Goal: Use online tool/utility: Utilize a website feature to perform a specific function

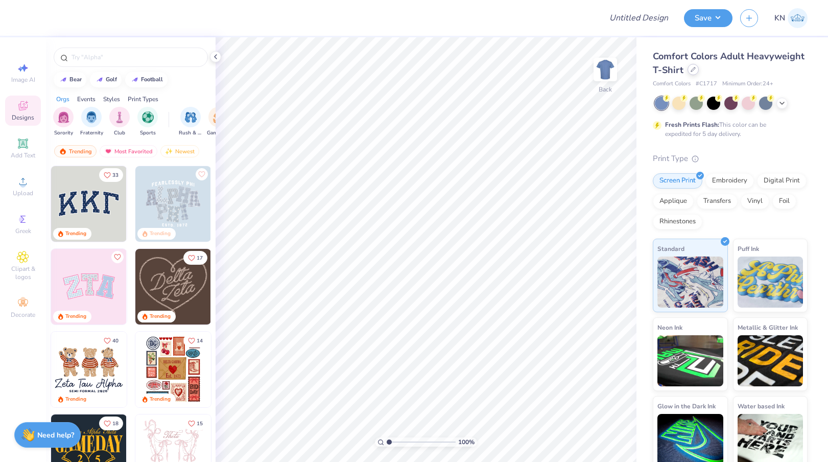
click at [693, 72] on div at bounding box center [693, 69] width 11 height 11
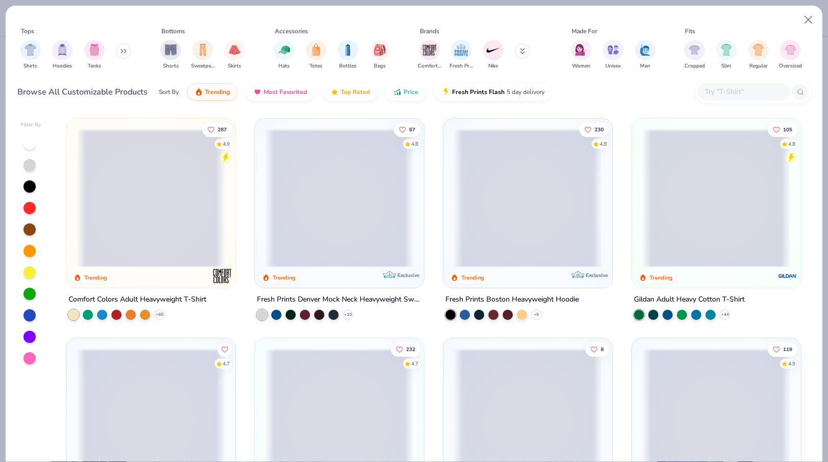
click at [722, 93] on input "text" at bounding box center [743, 92] width 79 height 12
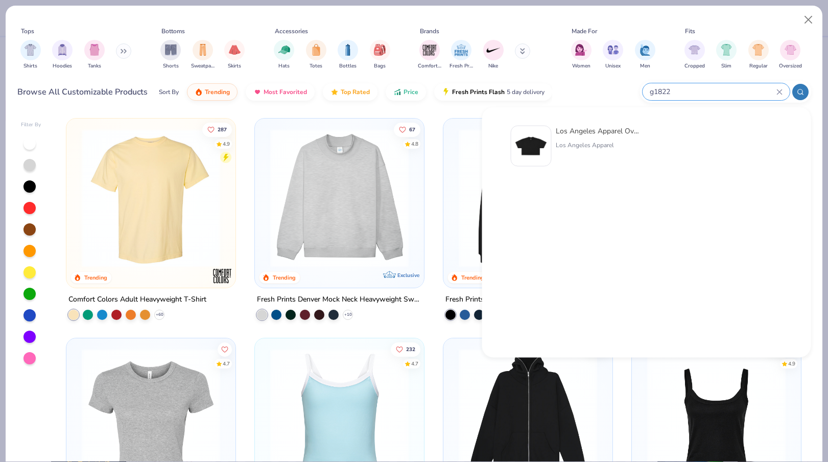
type input "gd1822"
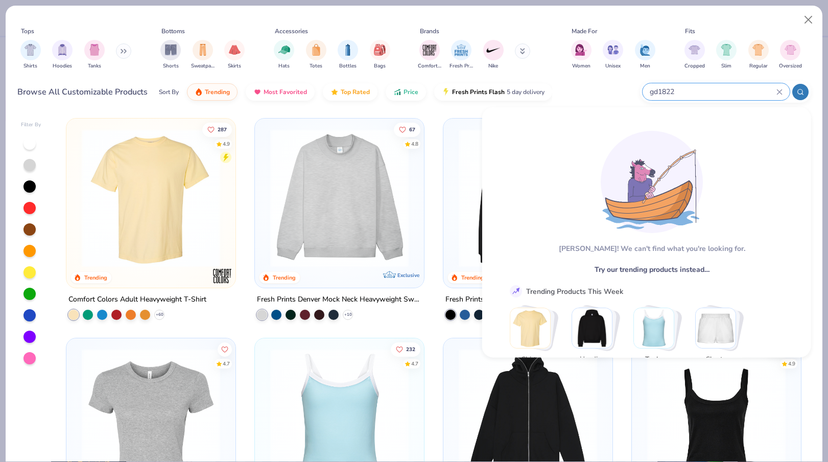
click at [782, 89] on icon at bounding box center [780, 92] width 6 height 6
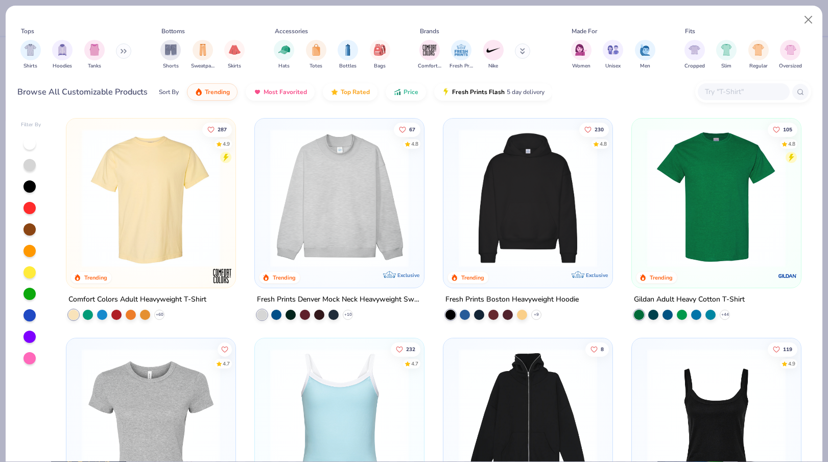
click at [523, 51] on icon at bounding box center [522, 51] width 5 height 6
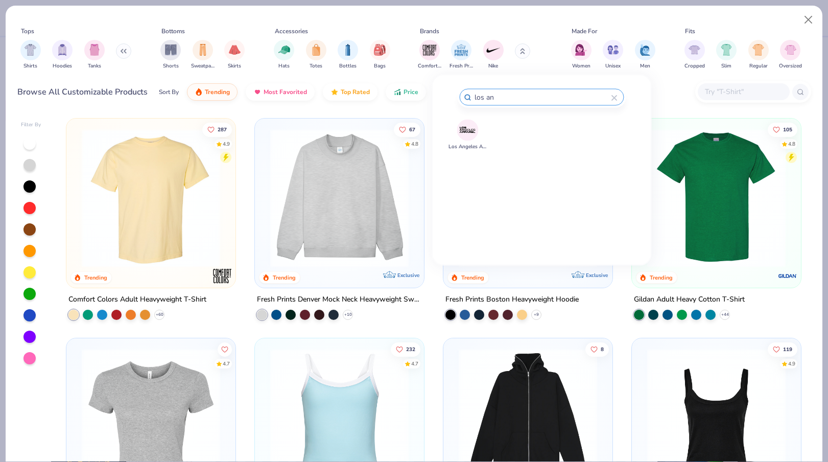
type input "los an"
click at [467, 130] on img at bounding box center [468, 130] width 18 height 18
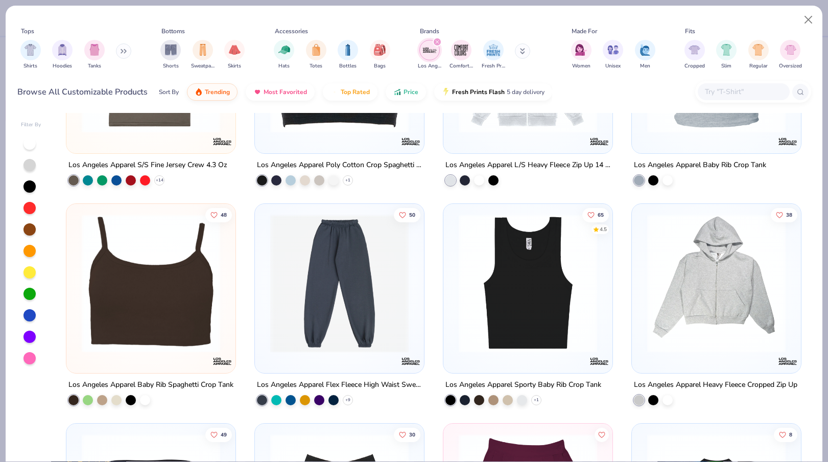
scroll to position [577, 0]
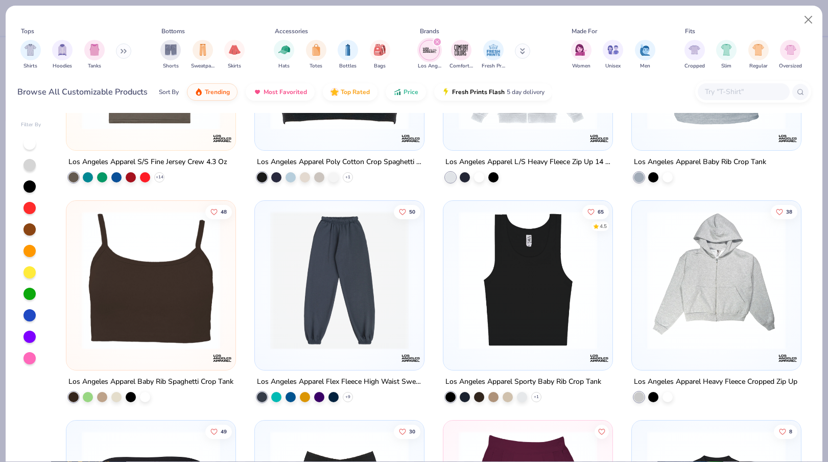
click at [170, 323] on img at bounding box center [151, 280] width 149 height 139
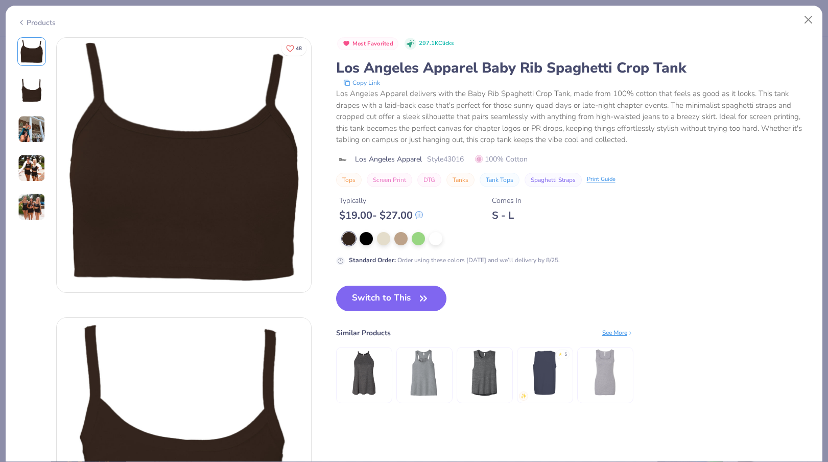
click at [42, 23] on div "Products" at bounding box center [36, 22] width 38 height 11
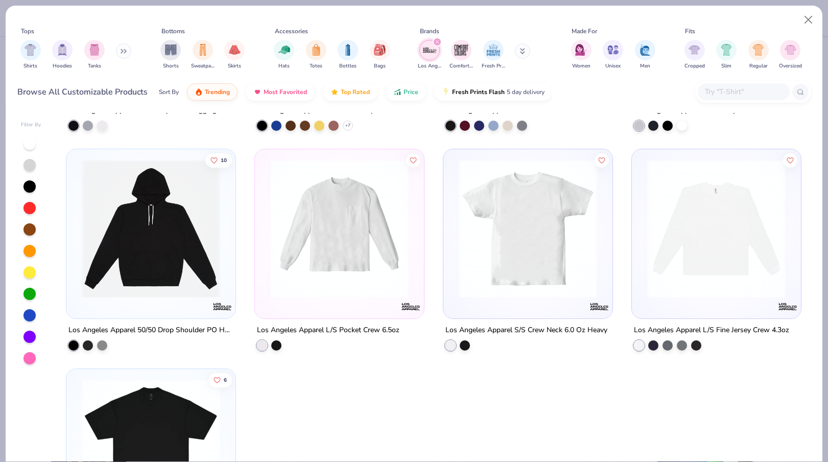
scroll to position [2171, 0]
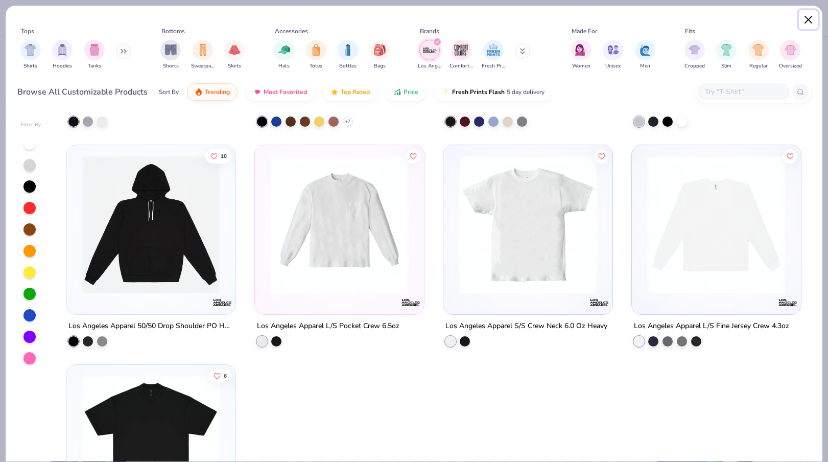
click at [808, 17] on button "Close" at bounding box center [808, 19] width 19 height 19
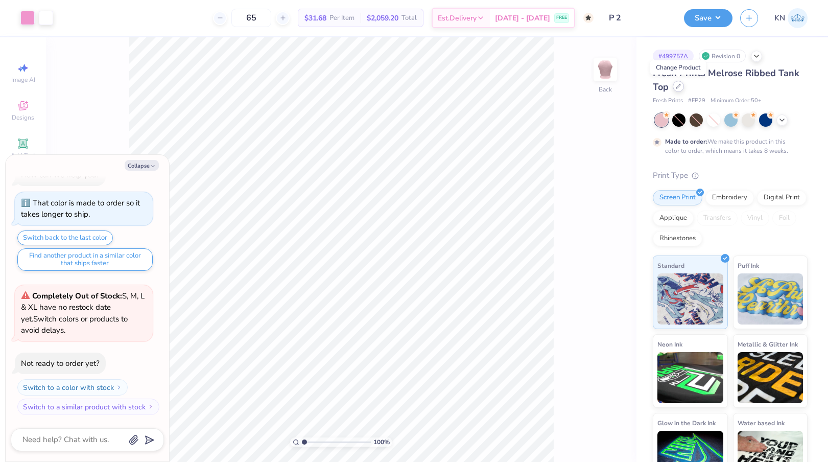
click at [678, 87] on icon at bounding box center [679, 86] width 4 height 4
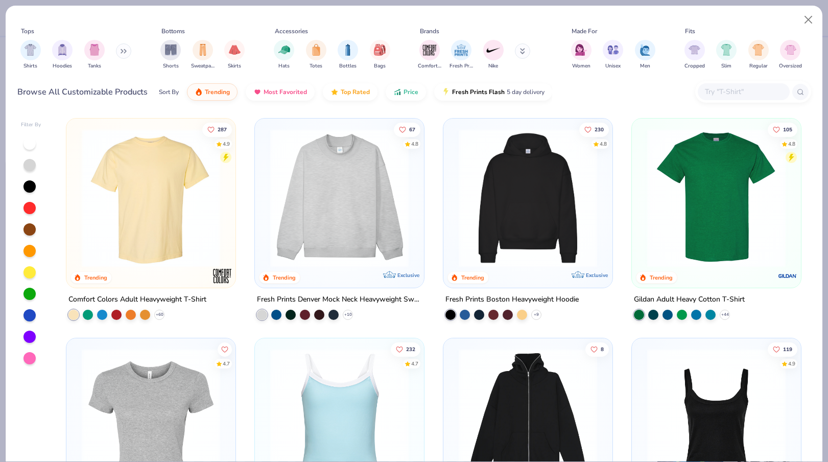
type textarea "x"
click at [733, 91] on input "text" at bounding box center [743, 92] width 79 height 12
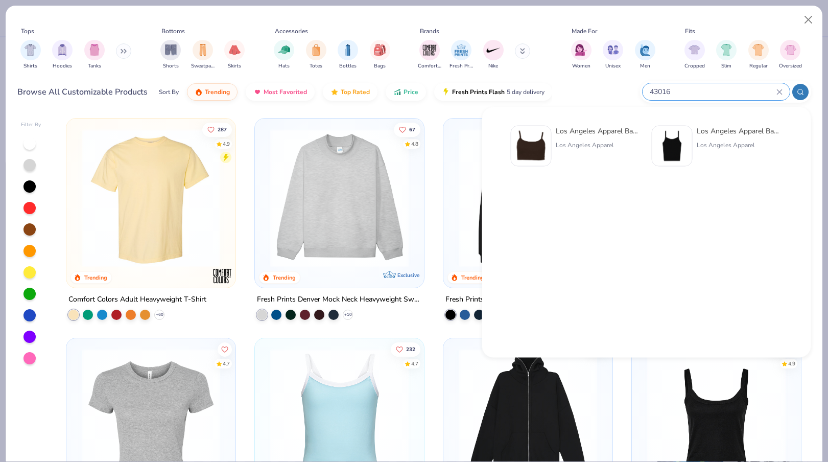
type input "43016"
click at [587, 143] on div "Los Angeles Apparel" at bounding box center [599, 145] width 86 height 9
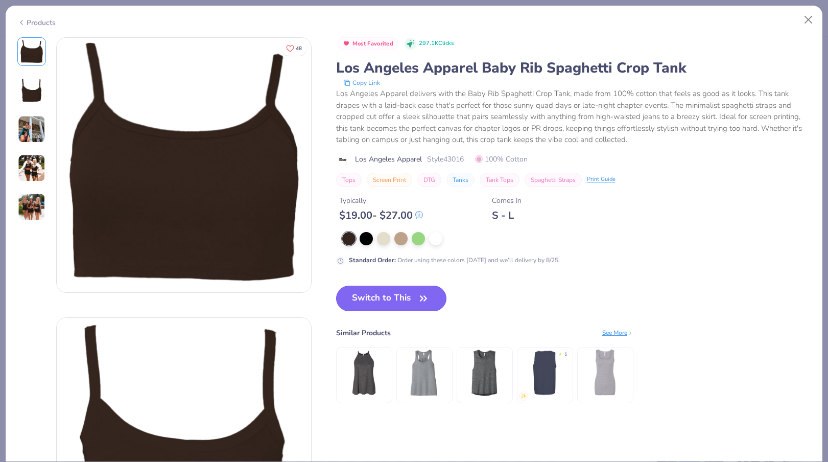
click at [371, 296] on button "Switch to This" at bounding box center [391, 299] width 111 height 26
click at [404, 304] on button "Switch to This" at bounding box center [391, 299] width 111 height 26
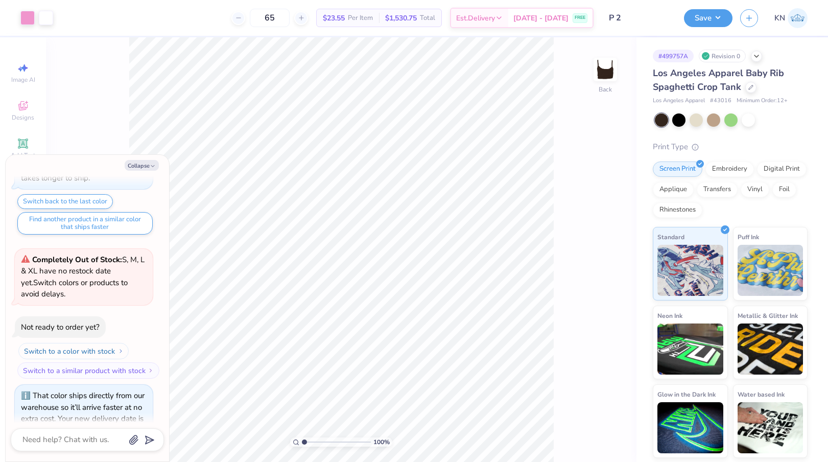
scroll to position [82, 0]
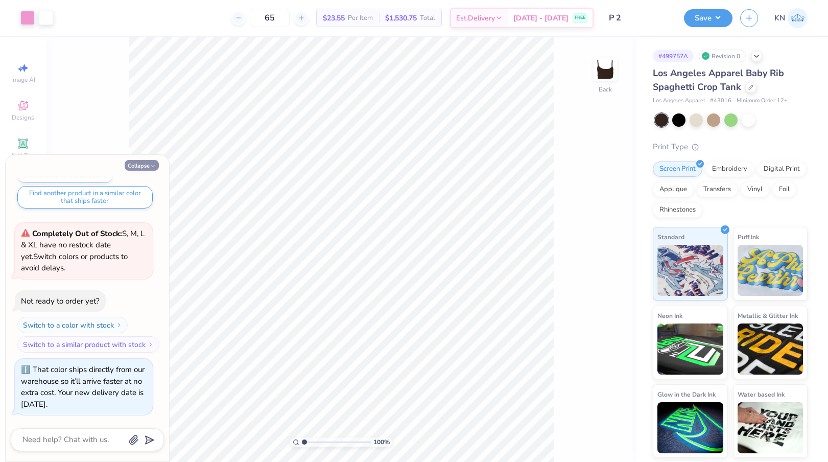
click at [149, 168] on button "Collapse" at bounding box center [142, 165] width 34 height 11
type textarea "x"
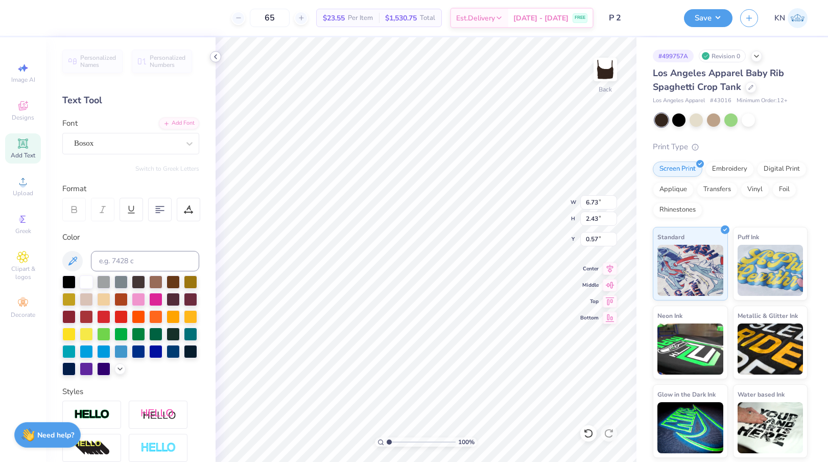
click at [217, 58] on icon at bounding box center [216, 57] width 8 height 8
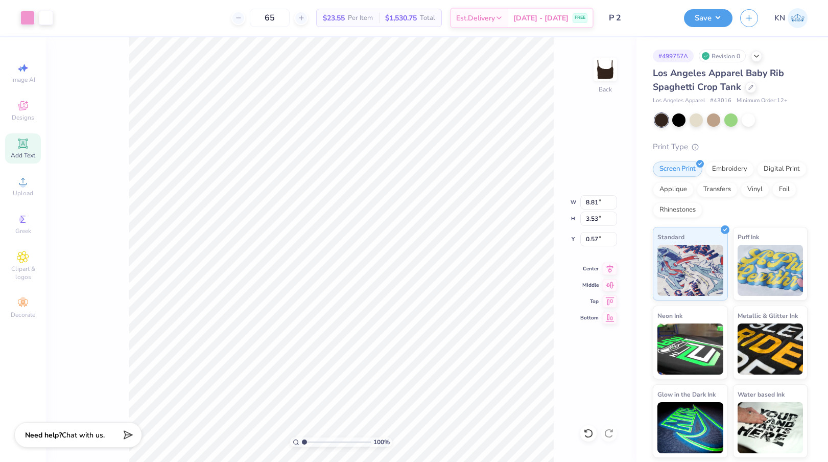
type input "8.81"
type input "3.53"
click at [459, 349] on li "Group" at bounding box center [468, 350] width 80 height 20
type input "1.35"
click at [701, 18] on button "Save" at bounding box center [708, 17] width 49 height 18
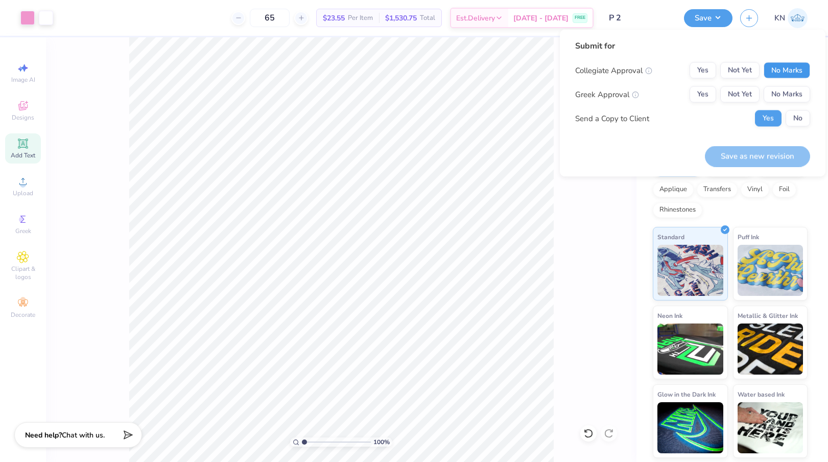
click at [790, 71] on button "No Marks" at bounding box center [787, 70] width 47 height 16
click at [702, 100] on button "Yes" at bounding box center [703, 94] width 27 height 16
click at [801, 114] on button "No" at bounding box center [798, 118] width 25 height 16
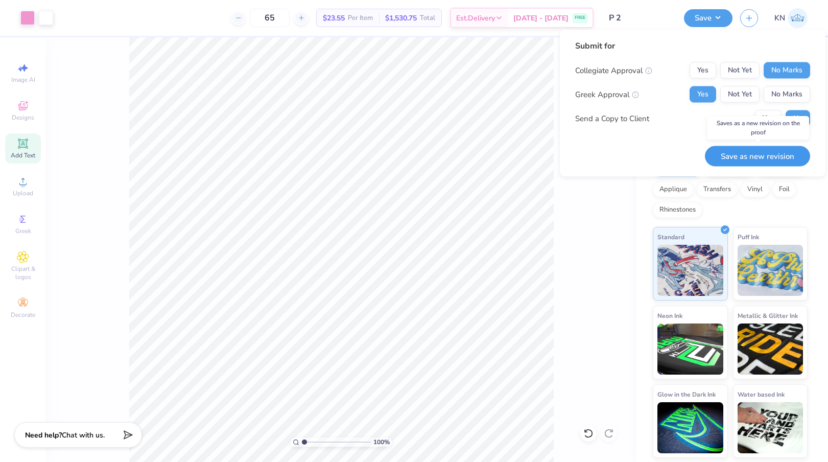
click at [745, 156] on button "Save as new revision" at bounding box center [757, 156] width 105 height 21
